Goal: Transaction & Acquisition: Purchase product/service

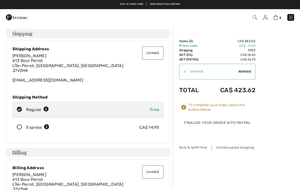
click at [235, 122] on div "Finalize Your Order with PayPal" at bounding box center [217, 124] width 76 height 8
click at [226, 111] on div "To complete your order, press the button below." at bounding box center [221, 107] width 67 height 9
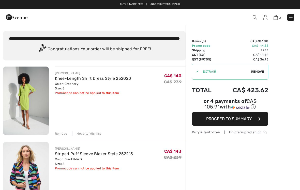
click at [280, 17] on span "3" at bounding box center [280, 18] width 2 height 4
click at [251, 135] on div "Duty & tariff-free | Uninterrupted shipping" at bounding box center [230, 132] width 76 height 5
click at [187, 9] on div "Free shipping on orders over $99 | Free Returns" at bounding box center [150, 7] width 300 height 9
click at [293, 18] on img at bounding box center [290, 17] width 5 height 5
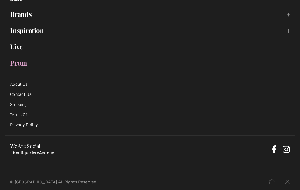
scroll to position [89, 0]
click at [24, 68] on link "Prom" at bounding box center [150, 63] width 290 height 11
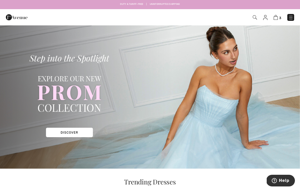
click at [275, 22] on div "3 Checkout" at bounding box center [211, 17] width 173 height 10
click at [276, 22] on div "3 Checkout" at bounding box center [211, 17] width 173 height 10
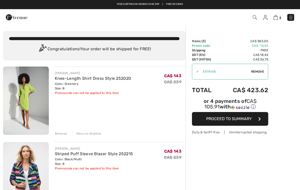
click at [243, 124] on button "Proceed to Summary" at bounding box center [230, 119] width 76 height 14
click at [245, 121] on span "Proceed to Summary" at bounding box center [229, 118] width 46 height 5
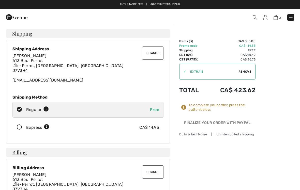
click at [251, 125] on div "Finalize Your Order with PayPal" at bounding box center [217, 124] width 76 height 8
click at [10, 1] on div "Duty & tariff-free | Uninterrupted shipping Free shipping on orders over $99 | …" at bounding box center [150, 4] width 300 height 9
click at [12, 2] on div "Duty & tariff-free | Uninterrupted shipping Free shipping on orders over $99 | …" at bounding box center [150, 4] width 300 height 9
